Goal: Use online tool/utility: Use online tool/utility

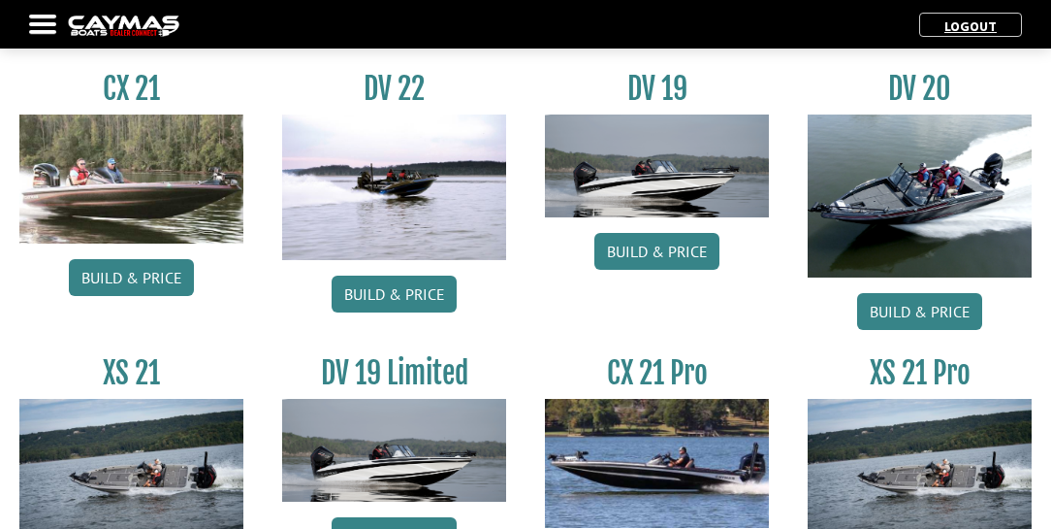
scroll to position [2051, 0]
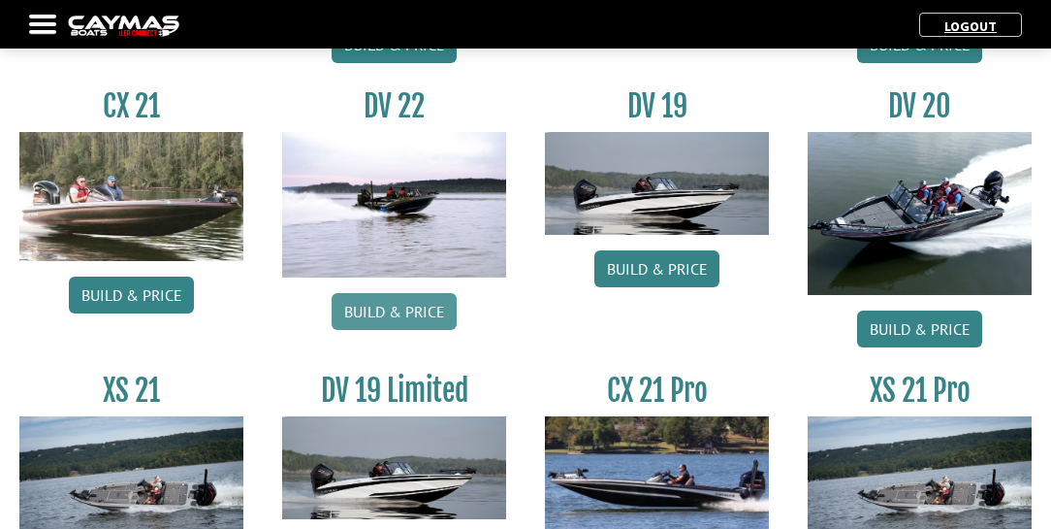
click at [386, 307] on link "Build & Price" at bounding box center [394, 311] width 125 height 37
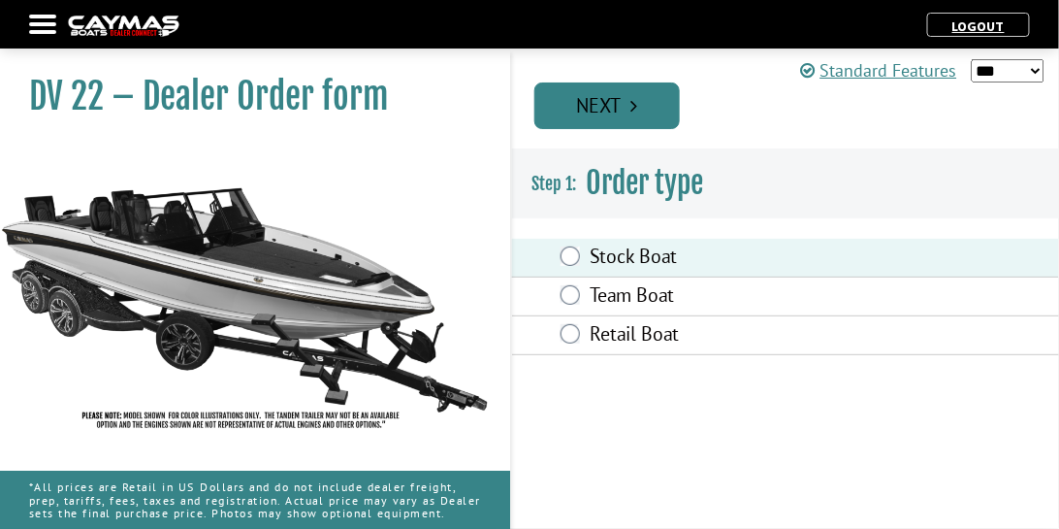
click at [656, 111] on link "Next" at bounding box center [606, 105] width 145 height 47
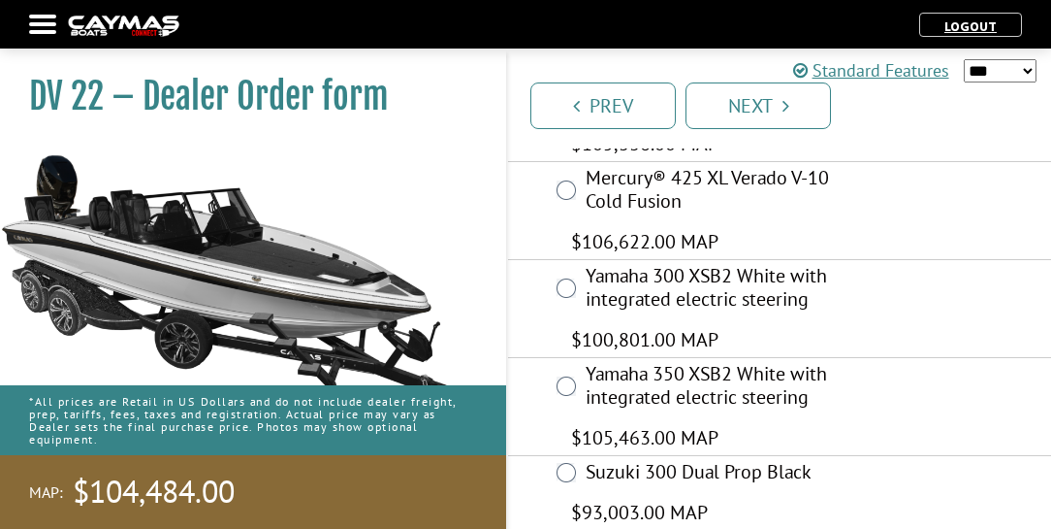
scroll to position [664, 0]
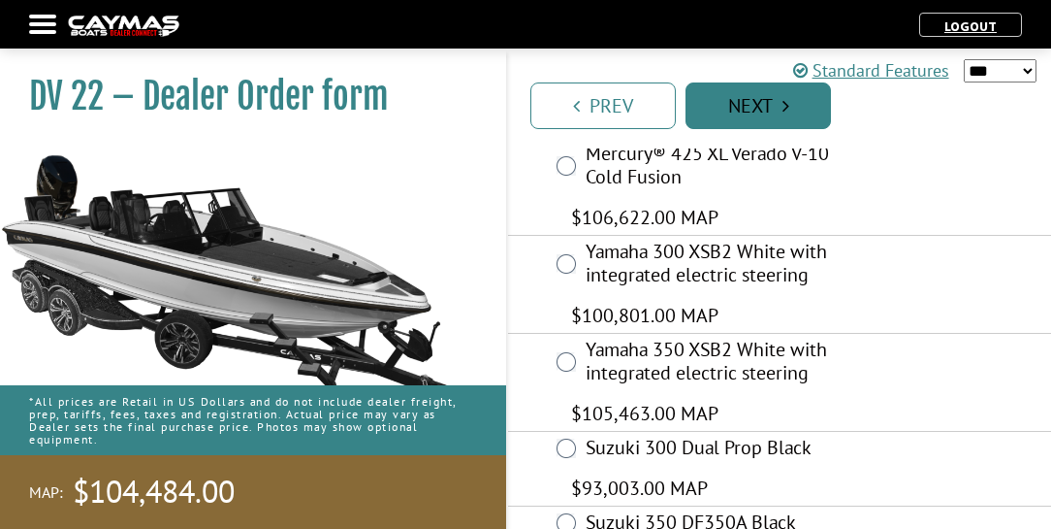
click at [787, 97] on icon "Pagination" at bounding box center [786, 105] width 7 height 19
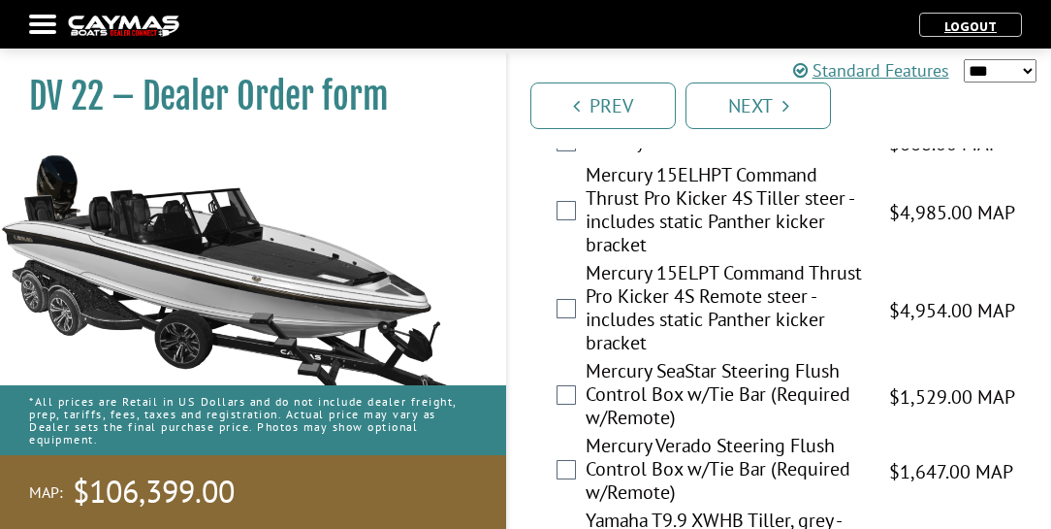
scroll to position [6038, 0]
